Goal: Find specific page/section: Find specific page/section

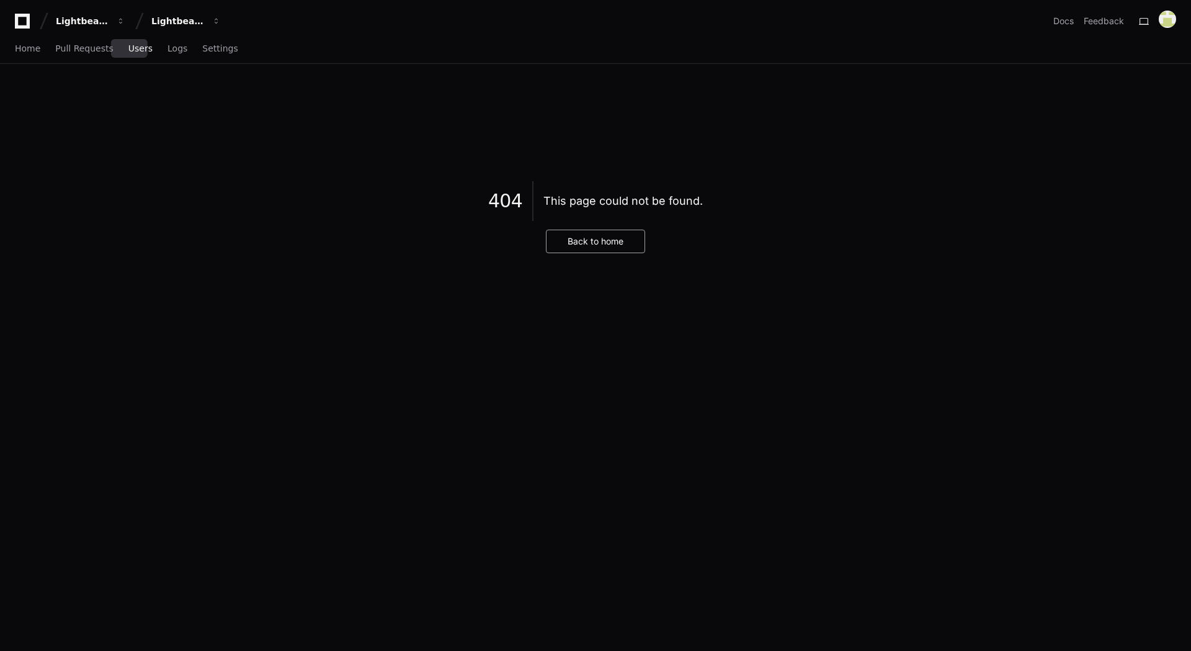
click at [128, 45] on span "Users" at bounding box center [140, 48] width 24 height 7
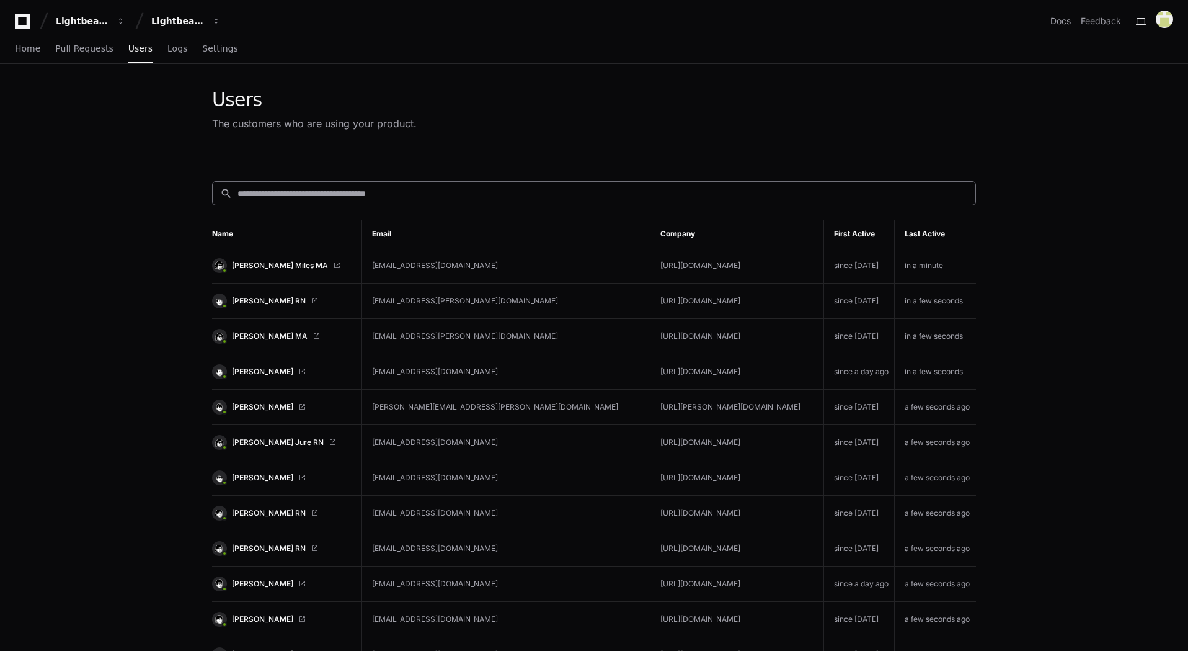
click at [351, 189] on input at bounding box center [603, 193] width 731 height 12
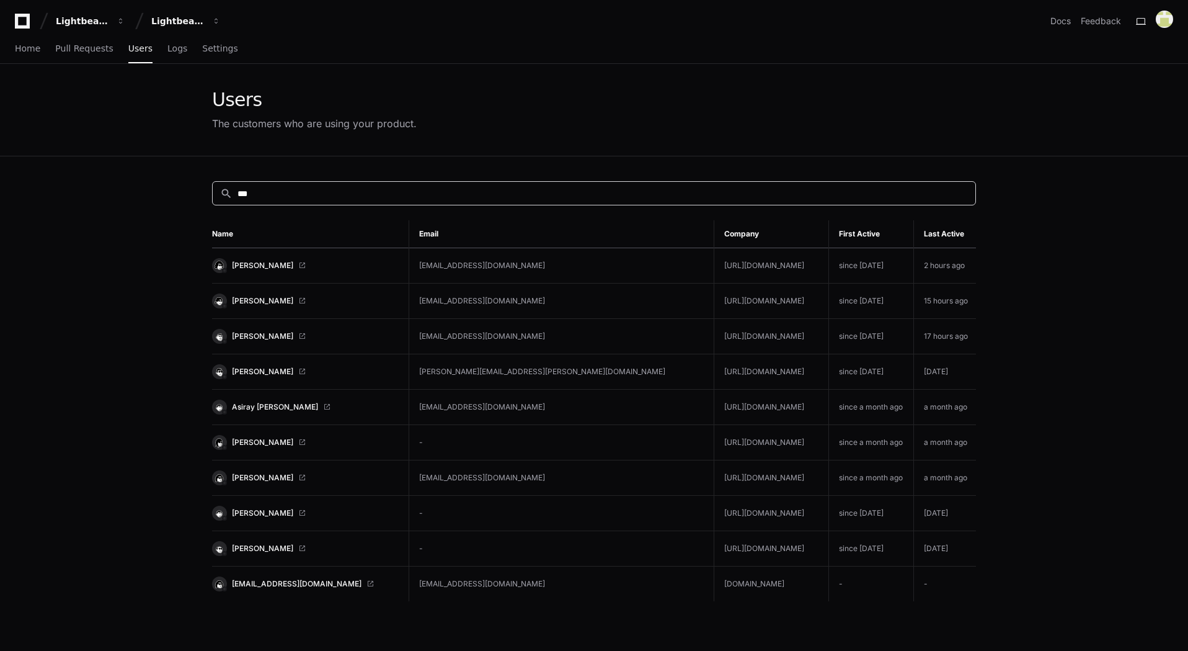
drag, startPoint x: 294, startPoint y: 195, endPoint x: 220, endPoint y: 194, distance: 74.4
click at [220, 194] on div "search ***" at bounding box center [590, 193] width 755 height 13
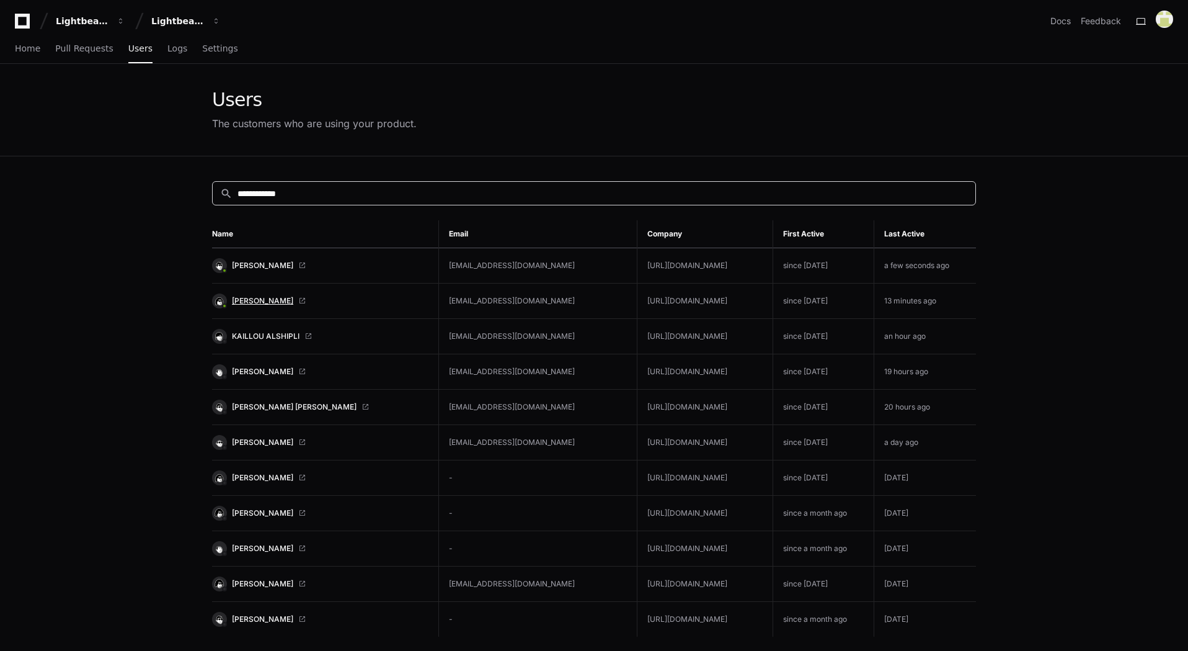
type input "**********"
click at [264, 300] on span "[PERSON_NAME]" at bounding box center [262, 301] width 61 height 10
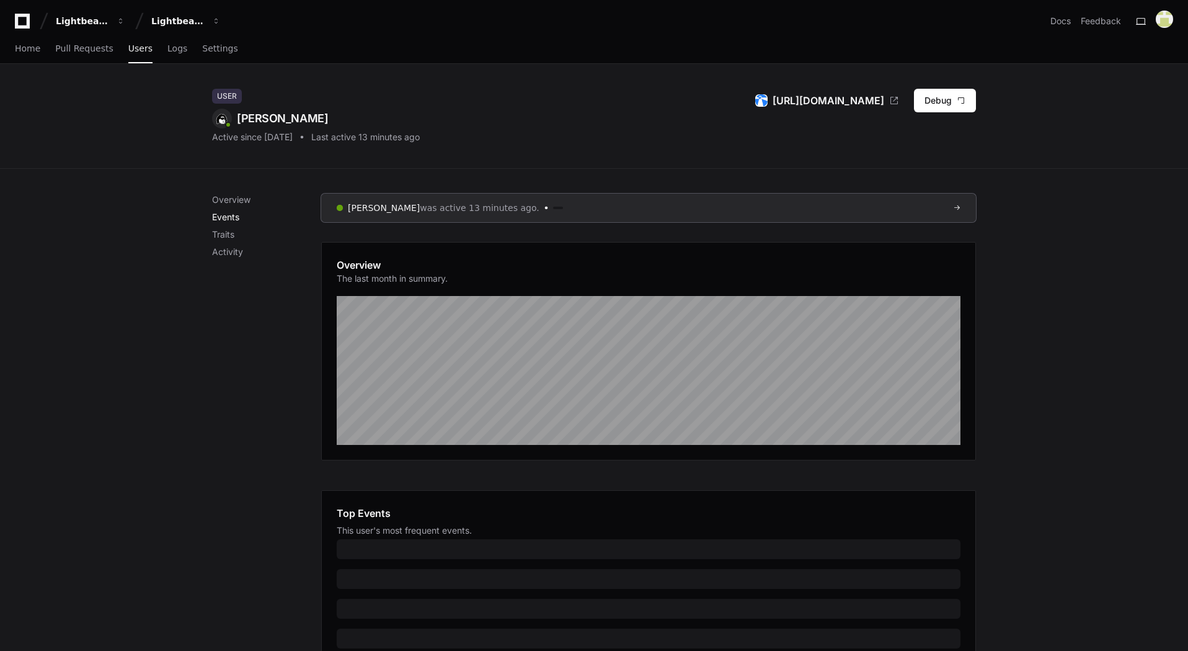
click at [238, 217] on p "Events" at bounding box center [266, 217] width 109 height 12
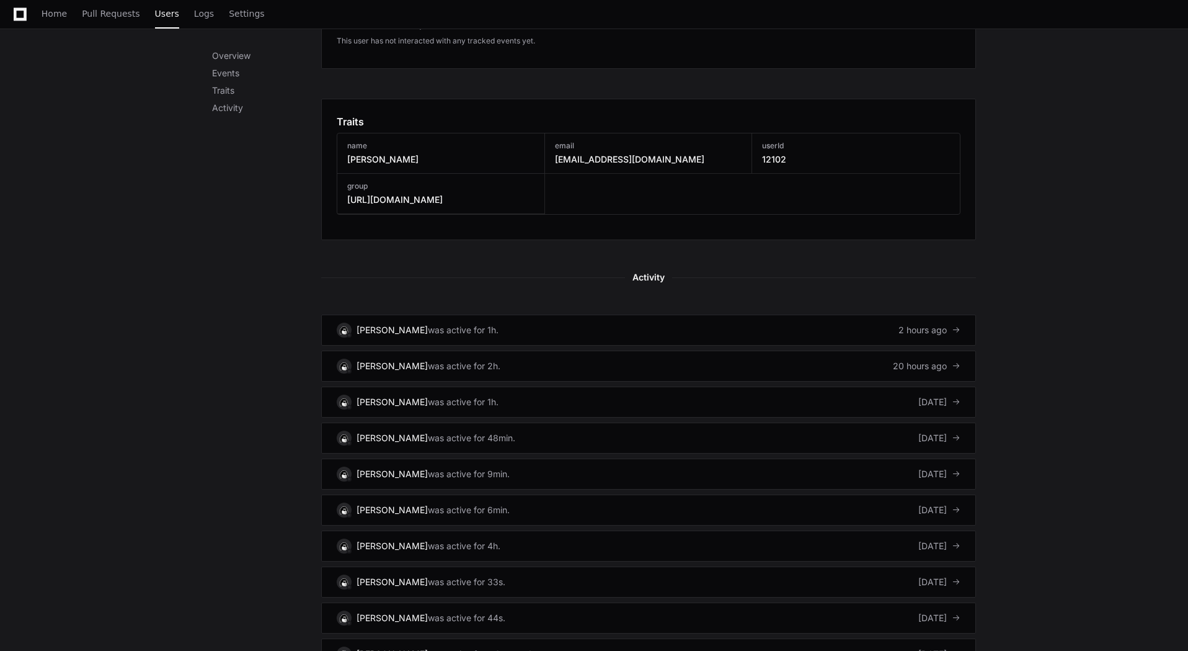
scroll to position [568, 0]
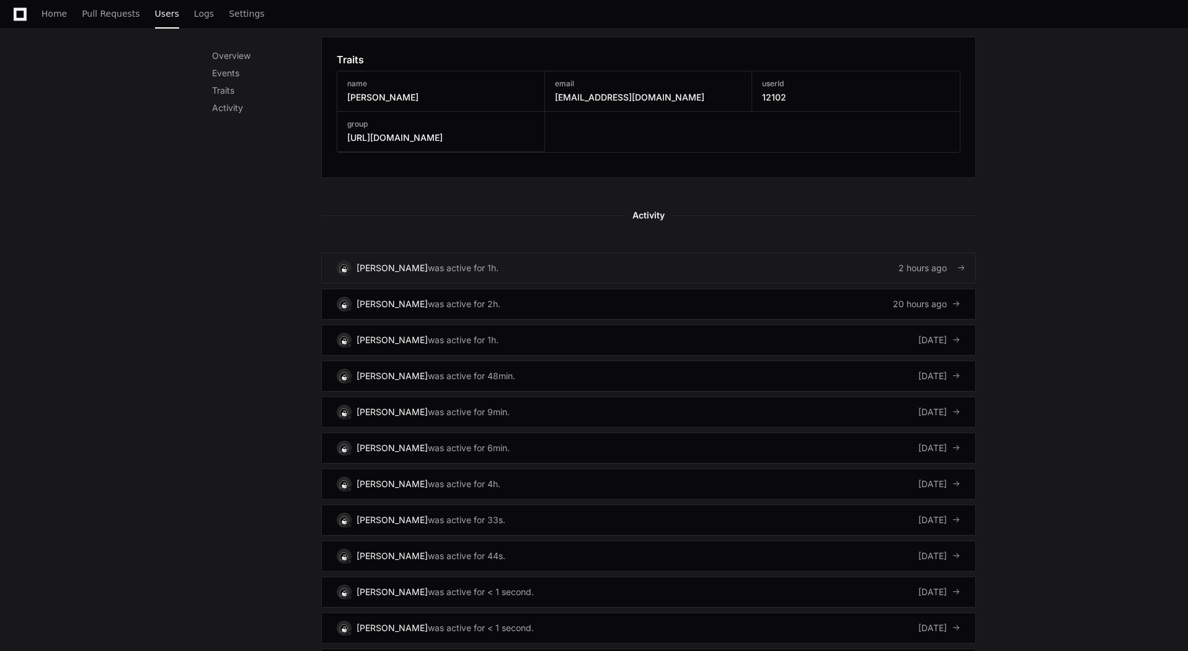
click at [422, 269] on div "[PERSON_NAME]" at bounding box center [392, 268] width 71 height 12
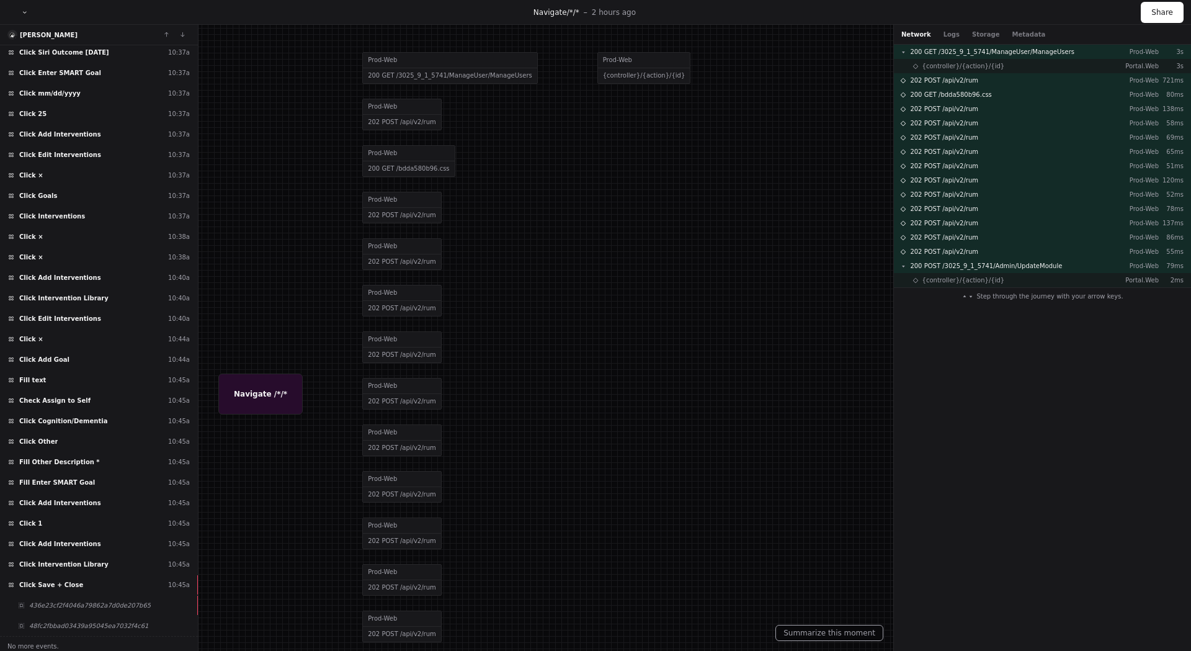
scroll to position [3241, 0]
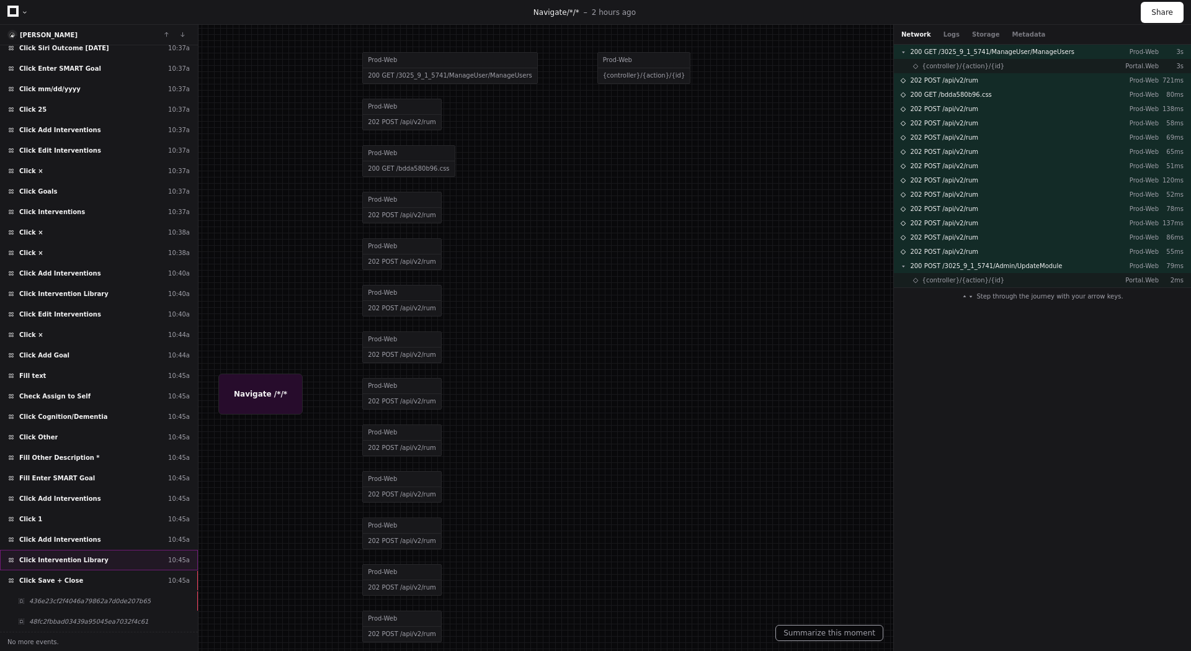
click at [53, 559] on span "Click Intervention Library" at bounding box center [63, 559] width 89 height 9
